Goal: Transaction & Acquisition: Purchase product/service

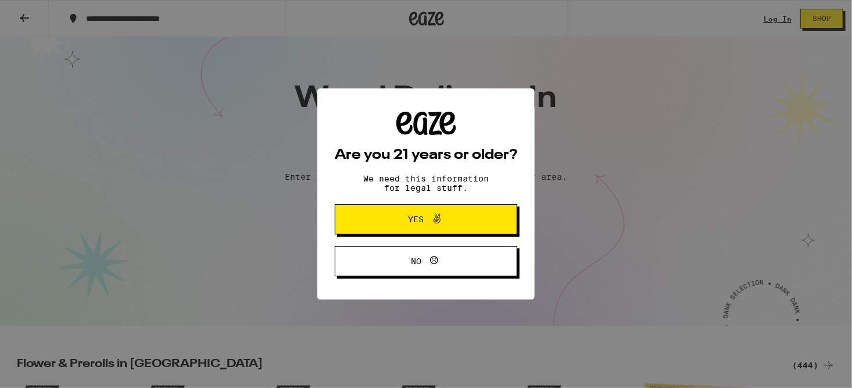
click at [384, 212] on div "Are you 21 years or older? We need this information for legal stuff. Yes No" at bounding box center [426, 194] width 182 height 164
click at [384, 212] on button "Yes" at bounding box center [426, 219] width 182 height 30
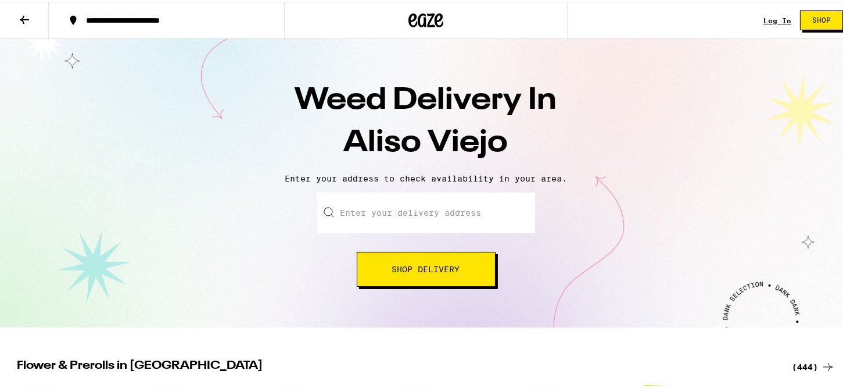
click at [383, 209] on input "Enter your delivery address" at bounding box center [426, 211] width 218 height 41
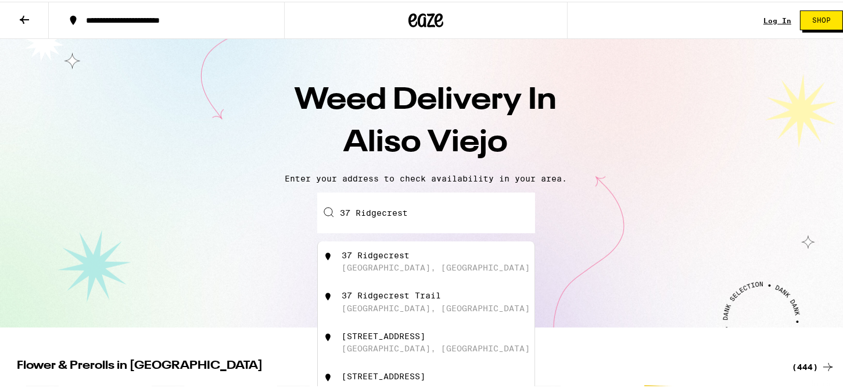
click at [406, 259] on div "[STREET_ADDRESS]" at bounding box center [445, 260] width 207 height 22
type input "[STREET_ADDRESS]"
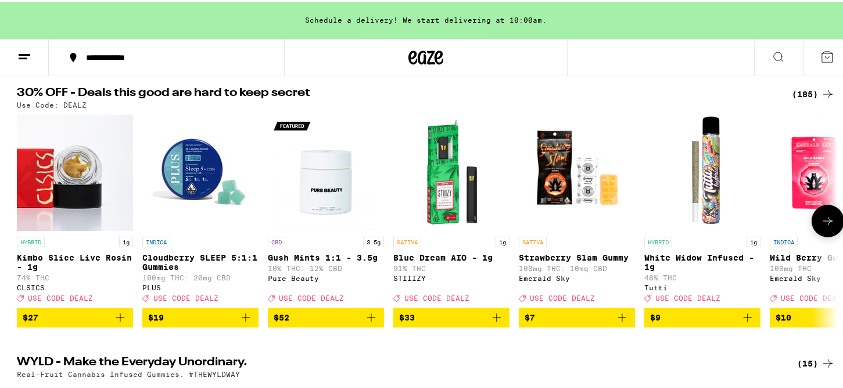
scroll to position [155, 0]
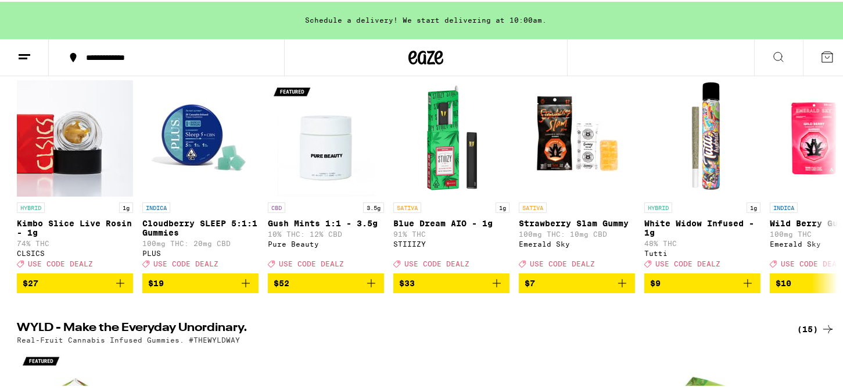
click at [28, 58] on icon at bounding box center [24, 55] width 14 height 14
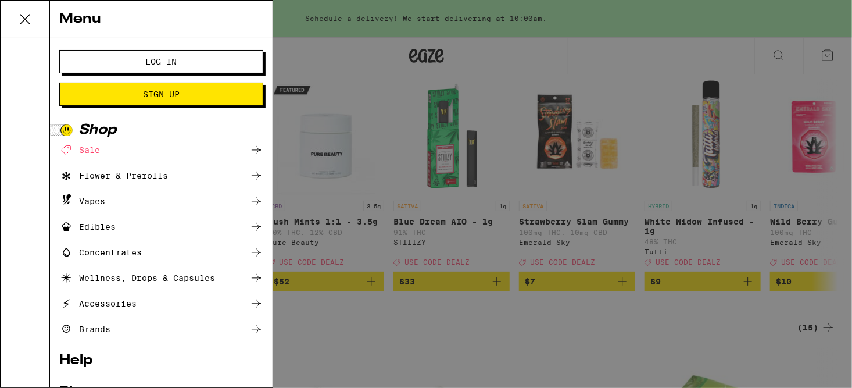
click at [121, 175] on div "Flower & Prerolls" at bounding box center [113, 176] width 109 height 14
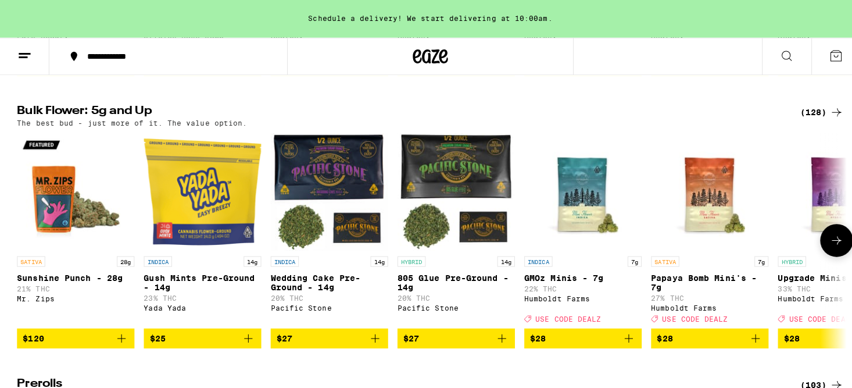
scroll to position [388, 0]
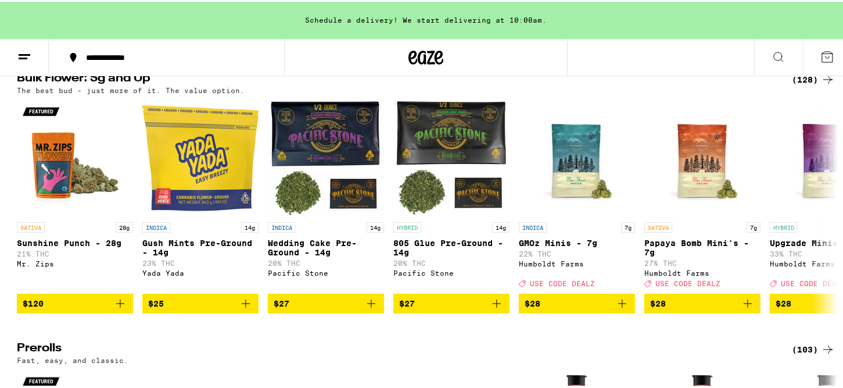
click at [821, 85] on icon at bounding box center [828, 78] width 14 height 14
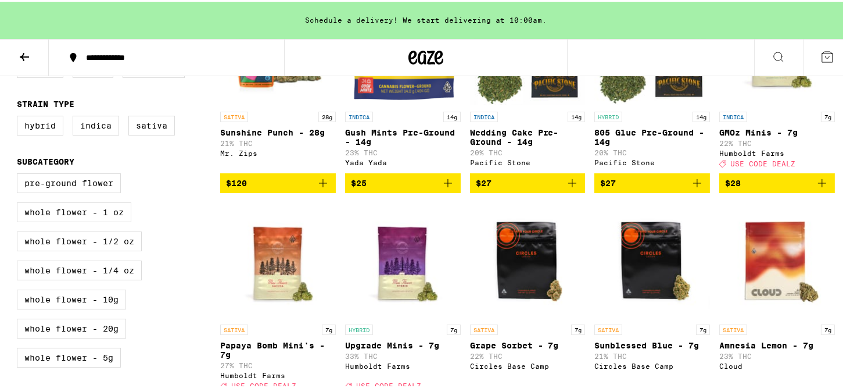
scroll to position [232, 0]
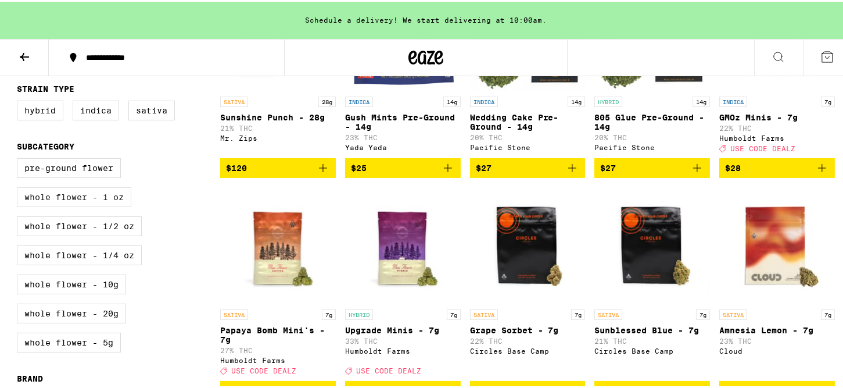
click at [92, 205] on label "Whole Flower - 1 oz" at bounding box center [74, 195] width 114 height 20
click at [20, 159] on input "Whole Flower - 1 oz" at bounding box center [19, 158] width 1 height 1
checkbox input "true"
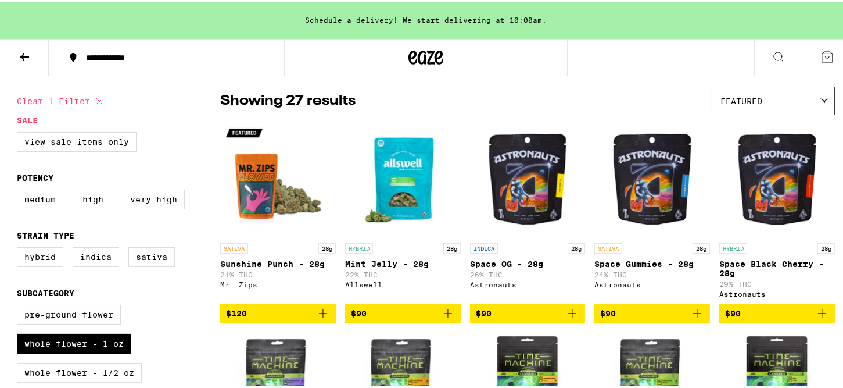
scroll to position [77, 0]
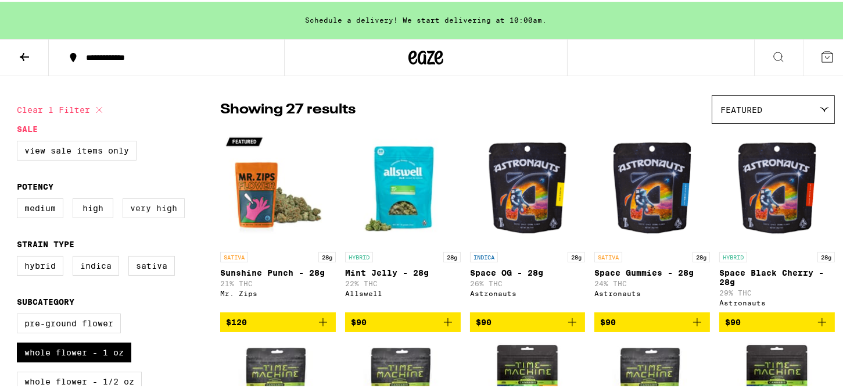
click at [144, 210] on label "Very High" at bounding box center [154, 206] width 62 height 20
click at [20, 199] on input "Very High" at bounding box center [19, 198] width 1 height 1
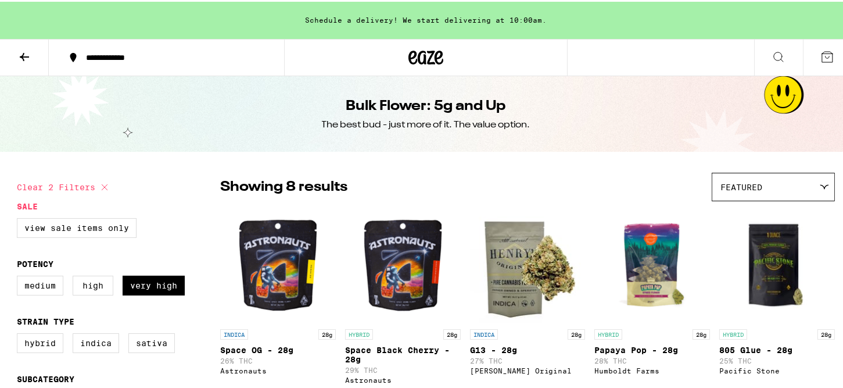
checkbox input "false"
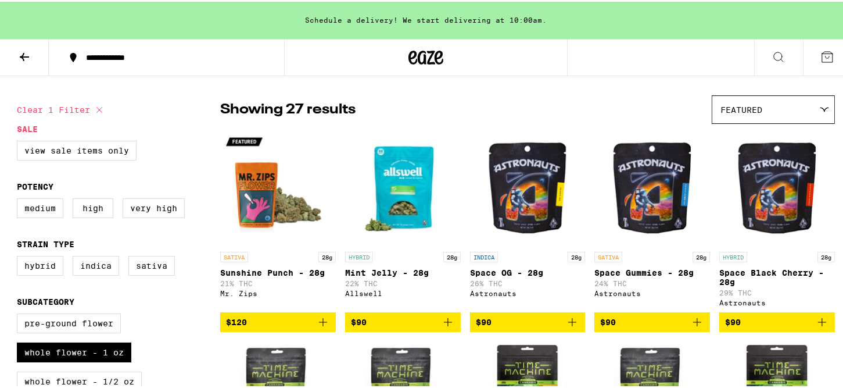
checkbox input "false"
